Goal: Task Accomplishment & Management: Use online tool/utility

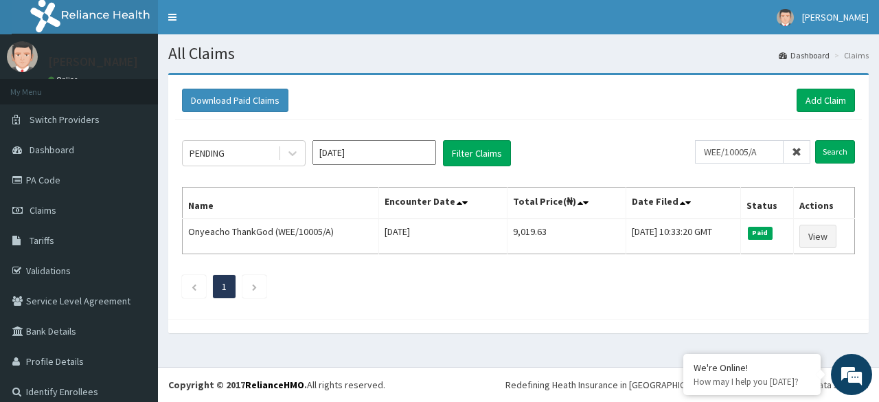
click at [798, 155] on span at bounding box center [796, 151] width 27 height 23
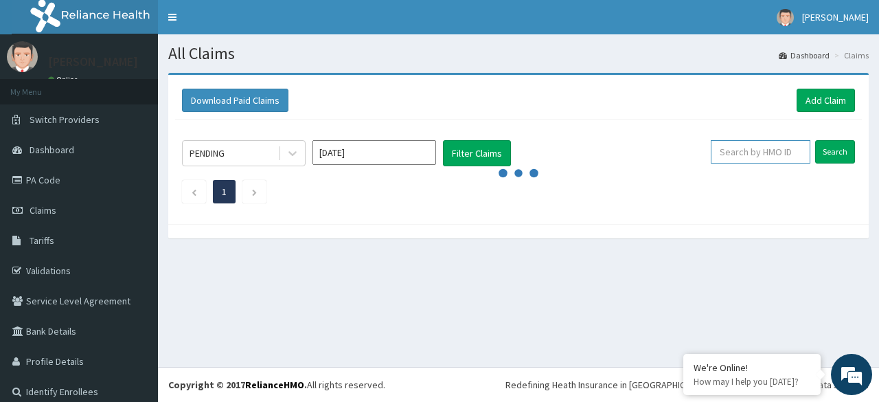
click at [768, 151] on input "text" at bounding box center [761, 151] width 100 height 23
paste input "2505910"
type input "2505910"
click at [815, 140] on input "Search" at bounding box center [835, 151] width 40 height 23
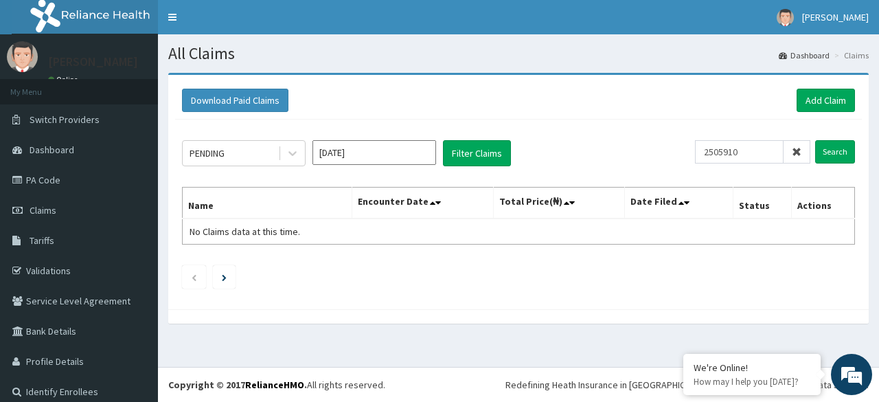
click at [317, 84] on div "Download Paid Claims Add Claim" at bounding box center [518, 101] width 687 height 38
click at [257, 356] on div "All Claims Dashboard Claims Download Paid Claims Add Claim × Note you can only …" at bounding box center [518, 200] width 721 height 332
click at [683, 356] on em at bounding box center [683, 355] width 14 height 14
click at [379, 307] on div "Download Paid Claims Add Claim × Note you can only download claims within a max…" at bounding box center [518, 192] width 700 height 234
